Goal: Answer question/provide support: Share knowledge or assist other users

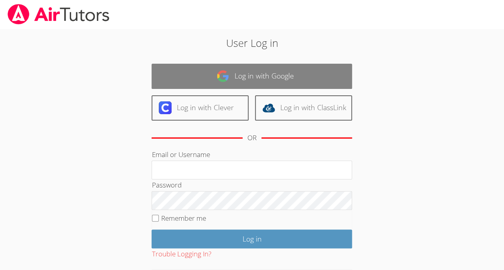
click at [298, 74] on link "Log in with Google" at bounding box center [252, 76] width 200 height 25
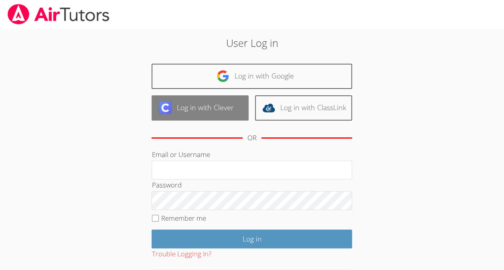
click at [226, 109] on link "Log in with Clever" at bounding box center [200, 107] width 97 height 25
click at [217, 107] on link "Log in with Clever" at bounding box center [200, 107] width 97 height 25
click at [214, 106] on link "Log in with Clever" at bounding box center [200, 107] width 97 height 25
click at [214, 107] on link "Log in with Clever" at bounding box center [200, 107] width 97 height 25
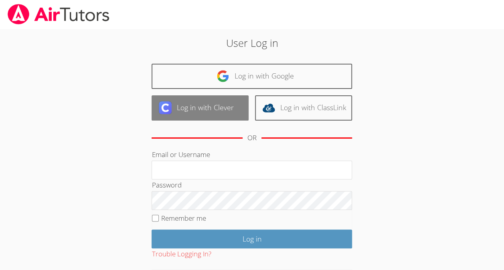
click at [214, 105] on link "Log in with Clever" at bounding box center [200, 107] width 97 height 25
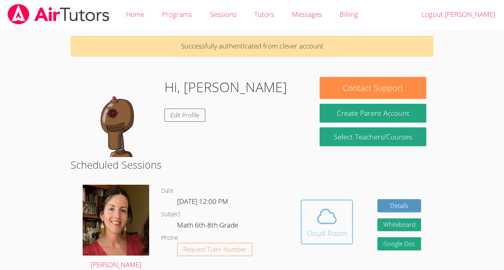
click at [335, 237] on div "Cloud Room" at bounding box center [326, 233] width 41 height 11
click at [340, 240] on button "Cloud Room" at bounding box center [327, 222] width 52 height 45
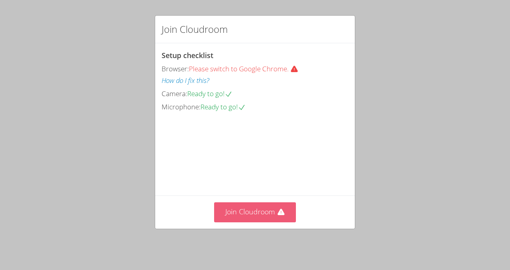
click at [276, 220] on button "Join Cloudroom" at bounding box center [255, 212] width 82 height 20
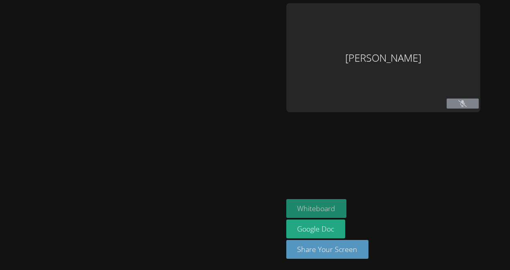
click at [286, 217] on button "Whiteboard" at bounding box center [316, 208] width 61 height 19
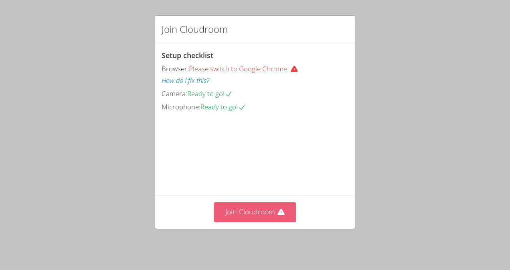
click at [277, 207] on button "Join Cloudroom" at bounding box center [255, 212] width 82 height 20
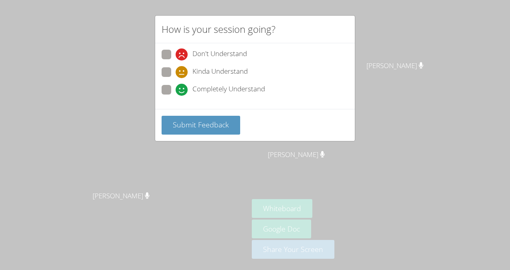
click at [176, 96] on span at bounding box center [176, 96] width 0 height 0
click at [176, 87] on input "Completely Understand" at bounding box center [179, 88] width 7 height 7
radio input "true"
click at [171, 128] on button "Submit Feedback" at bounding box center [201, 125] width 79 height 19
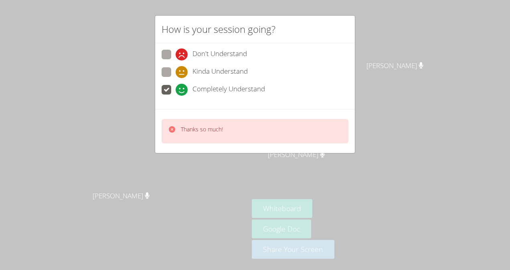
click at [99, 89] on div "How is your session going? Don't Understand Kinda Understand Completely Underst…" at bounding box center [255, 135] width 510 height 270
click at [75, 115] on div "How is your session going? Don't Understand Kinda Understand Completely Underst…" at bounding box center [255, 135] width 510 height 270
click at [81, 109] on div "How is your session going? Don't Understand Kinda Understand Completely Underst…" at bounding box center [255, 135] width 510 height 270
click at [453, 21] on div "How is your session going? Don't Understand Kinda Understand Completely Underst…" at bounding box center [255, 135] width 510 height 270
